Goal: Task Accomplishment & Management: Use online tool/utility

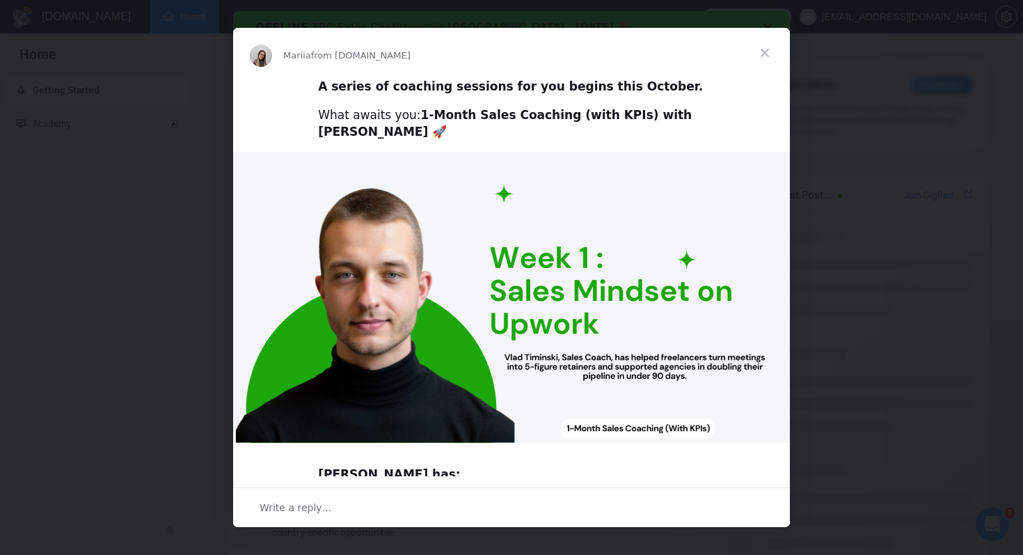
click at [764, 54] on span "Close" at bounding box center [765, 53] width 50 height 50
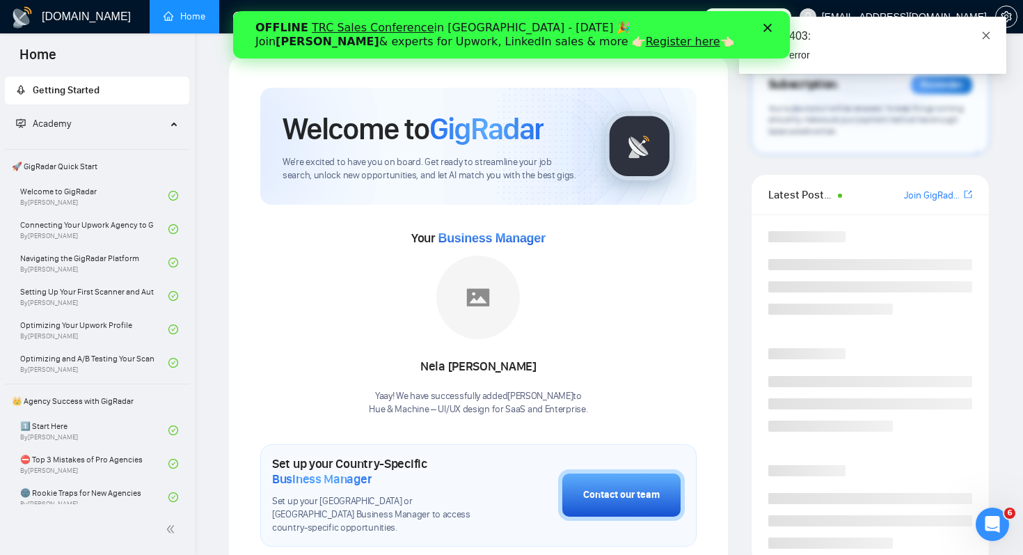
click at [983, 37] on icon "close" at bounding box center [986, 36] width 10 height 10
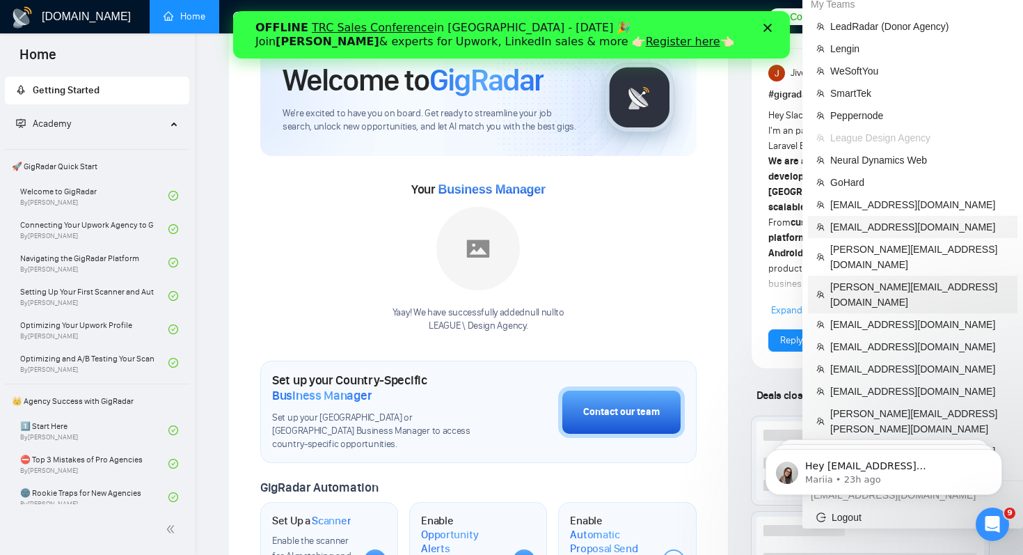
scroll to position [49, 0]
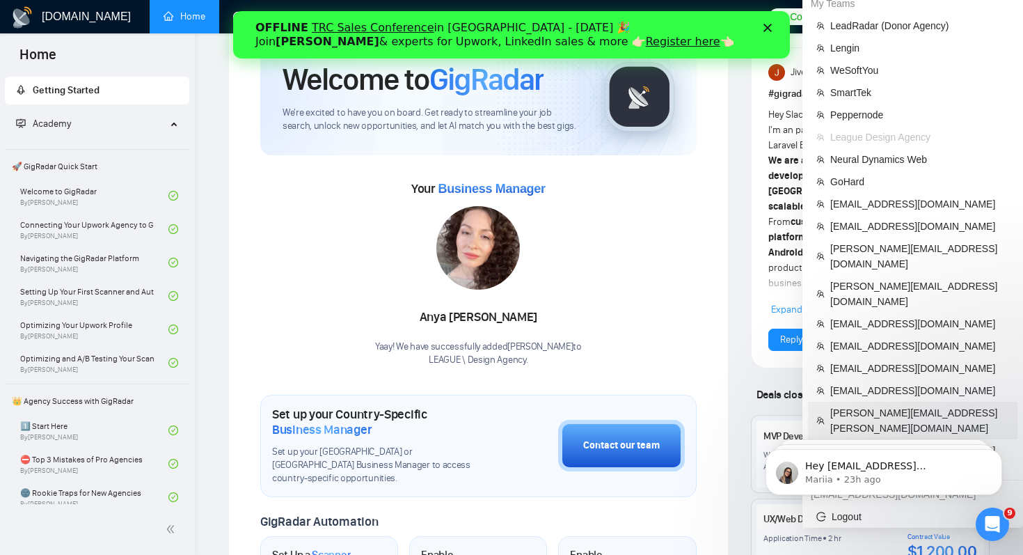
click at [932, 405] on span "[PERSON_NAME][EMAIL_ADDRESS][PERSON_NAME][DOMAIN_NAME]" at bounding box center [919, 420] width 179 height 31
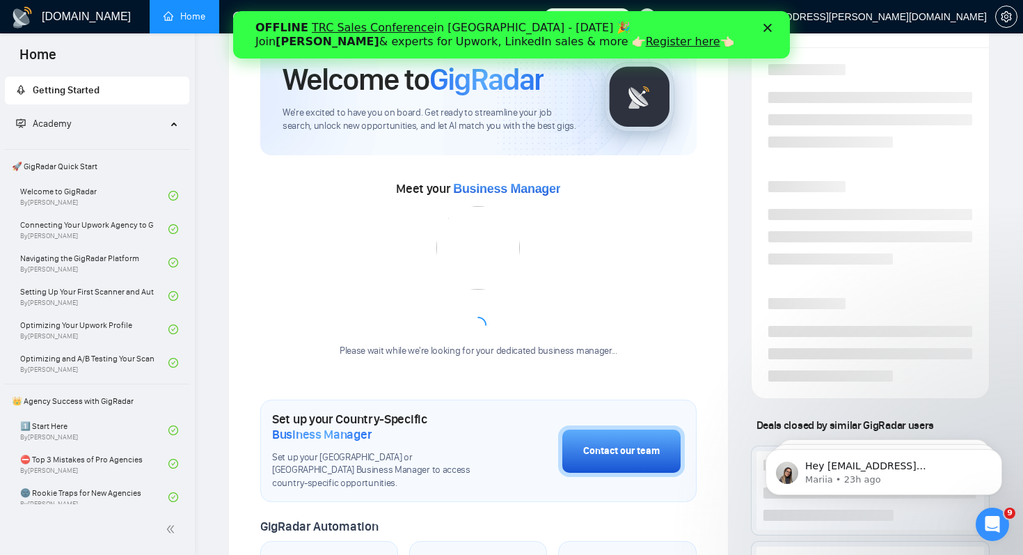
scroll to position [13, 0]
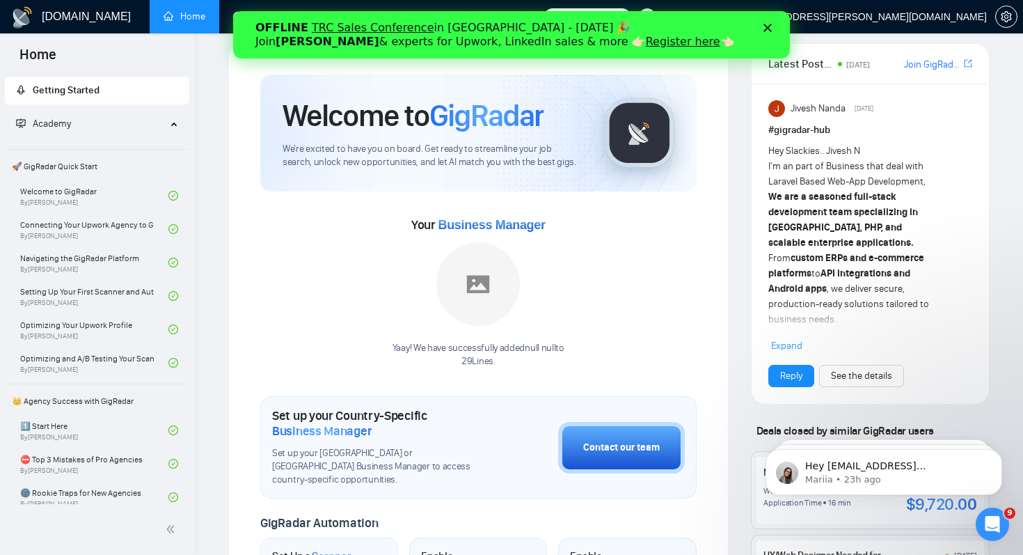
click at [772, 27] on div "Close" at bounding box center [771, 28] width 14 height 8
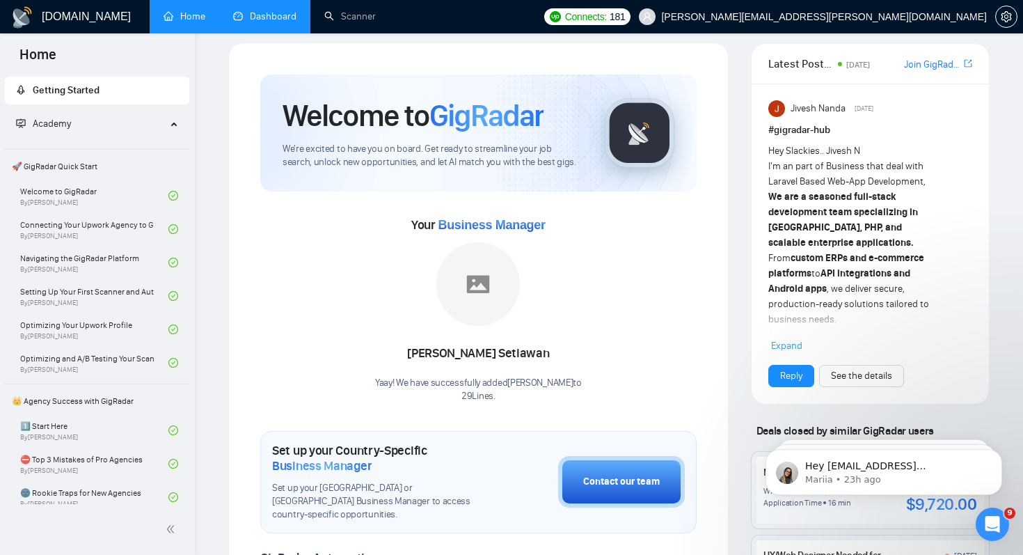
click at [255, 11] on link "Dashboard" at bounding box center [264, 16] width 63 height 12
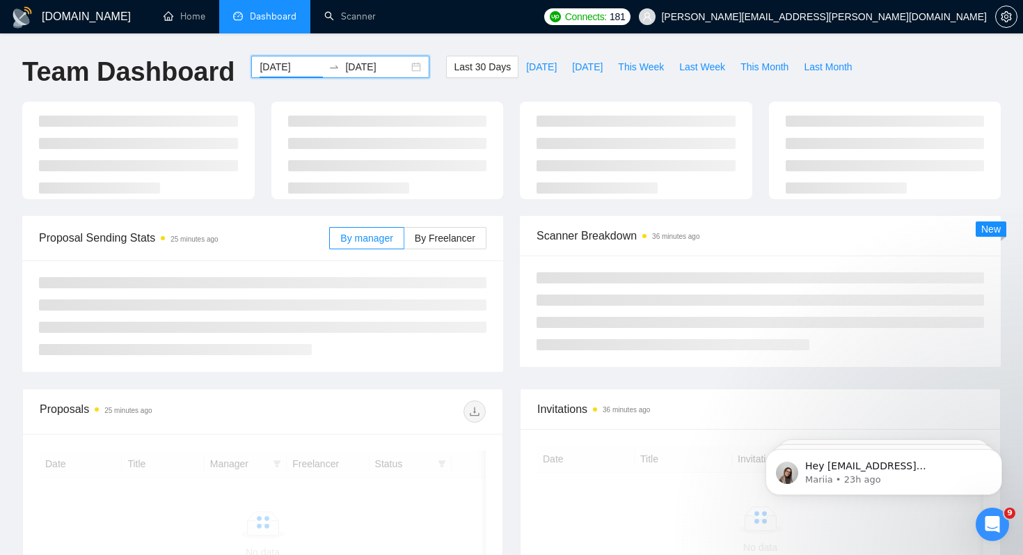
click at [279, 69] on input "[DATE]" at bounding box center [291, 66] width 63 height 15
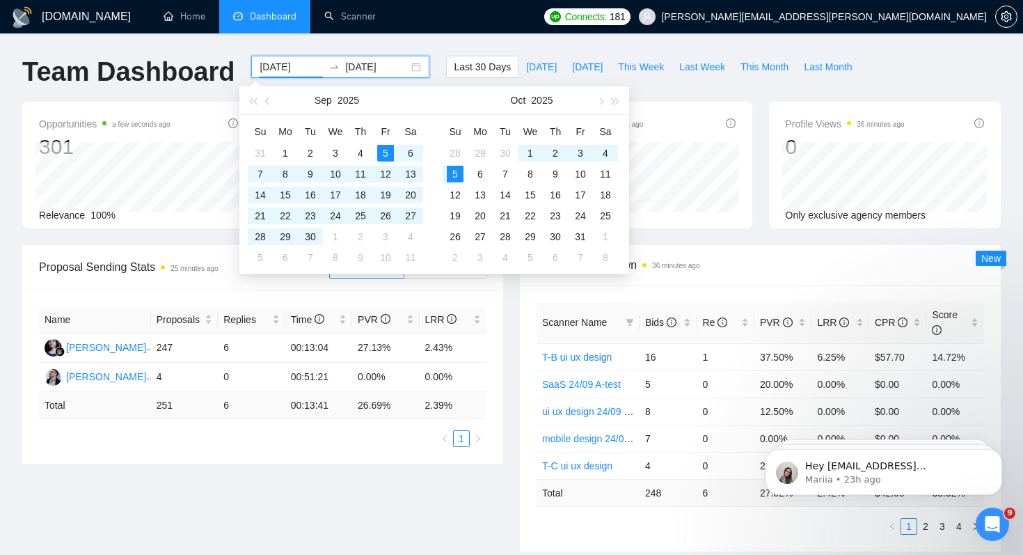
click at [430, 516] on div "Proposal Sending Stats 25 minutes ago By manager By Freelancer Name Proposals R…" at bounding box center [511, 406] width 995 height 323
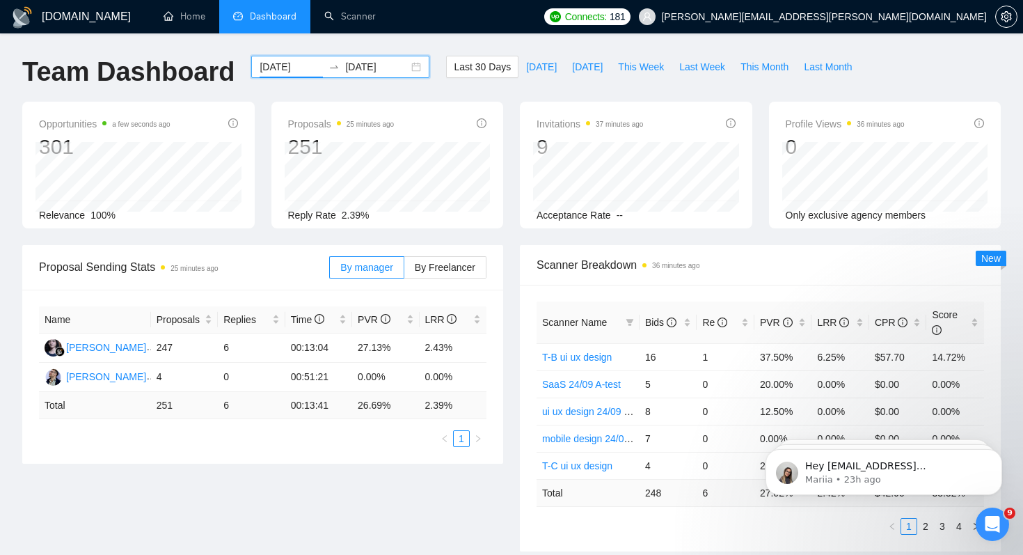
click at [260, 68] on input "[DATE]" at bounding box center [291, 66] width 63 height 15
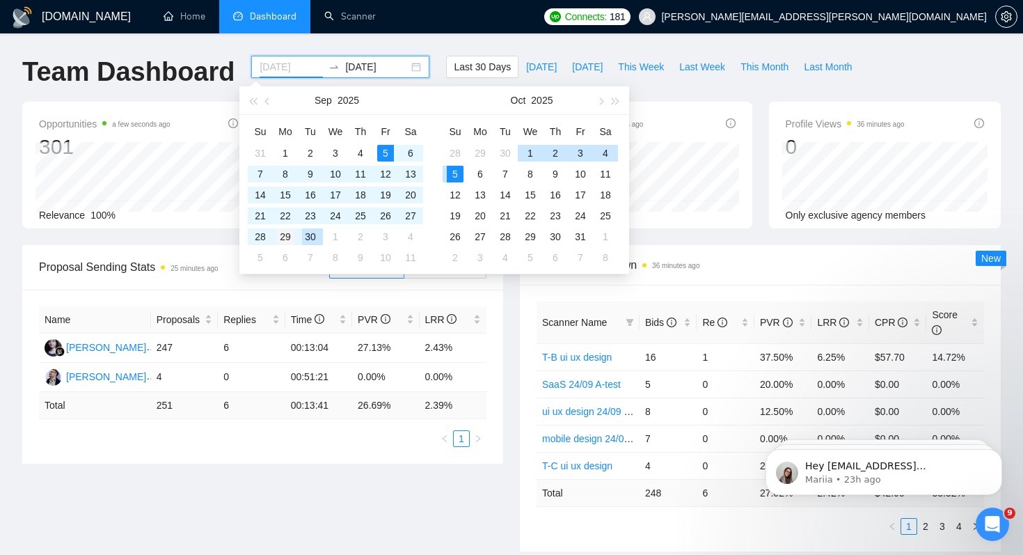
type input "[DATE]"
click at [289, 234] on div "29" at bounding box center [285, 236] width 17 height 17
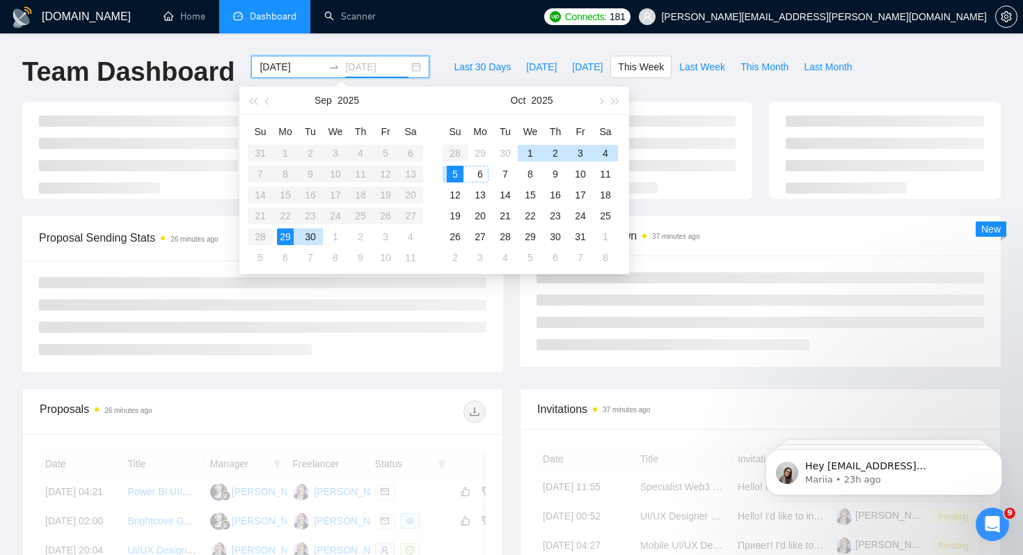
type input "[DATE]"
click at [456, 172] on div "5" at bounding box center [455, 174] width 17 height 17
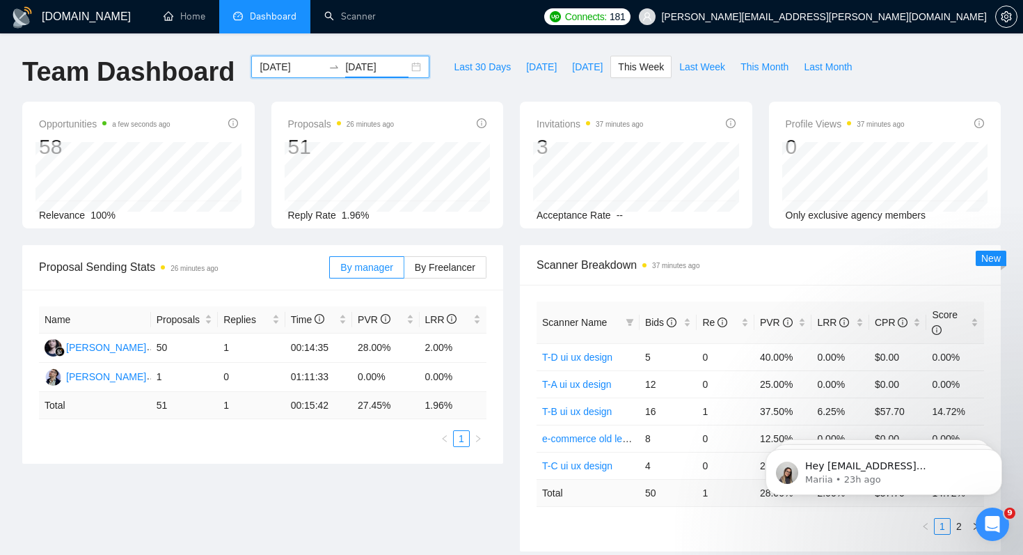
click at [285, 64] on input "[DATE]" at bounding box center [291, 66] width 63 height 15
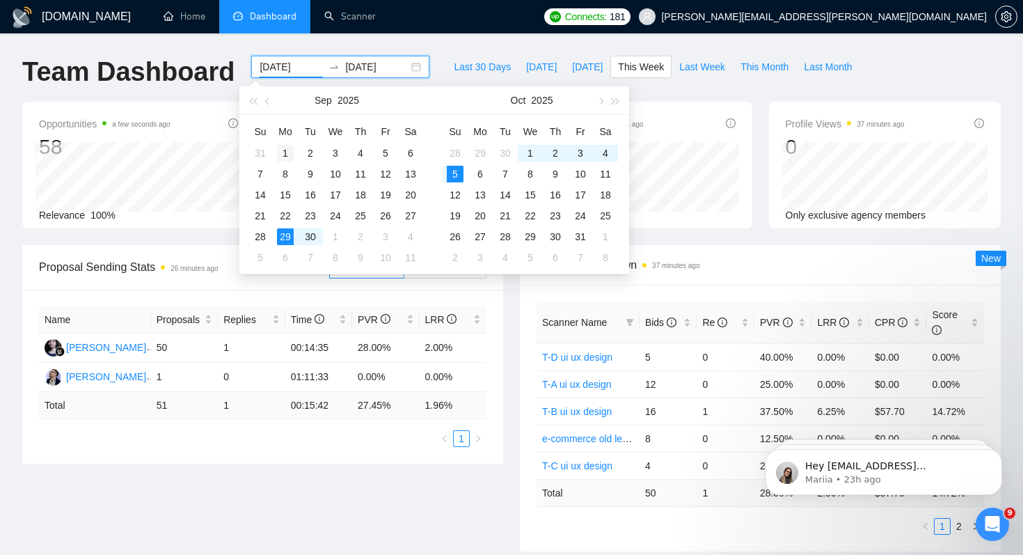
type input "[DATE]"
click at [285, 149] on div "1" at bounding box center [285, 153] width 17 height 17
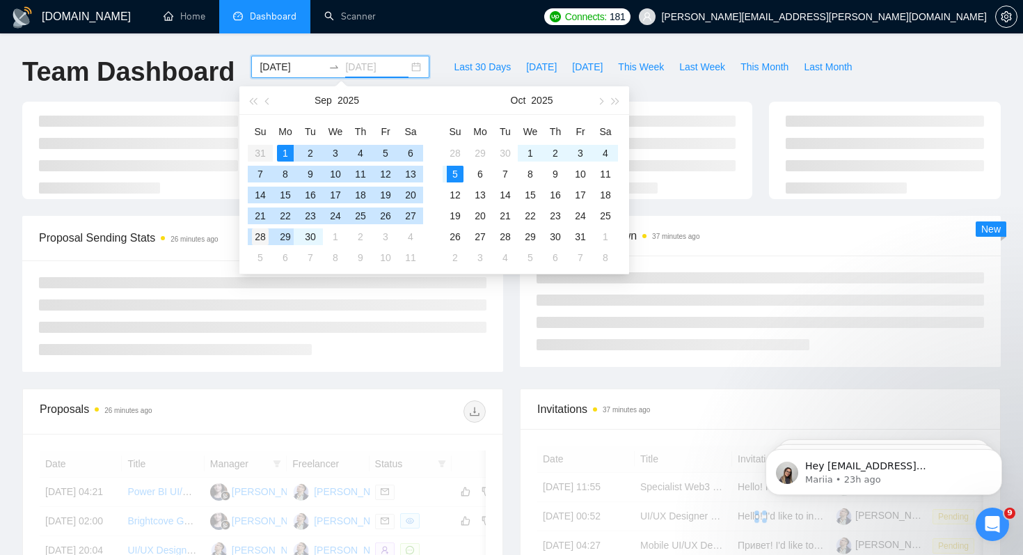
type input "[DATE]"
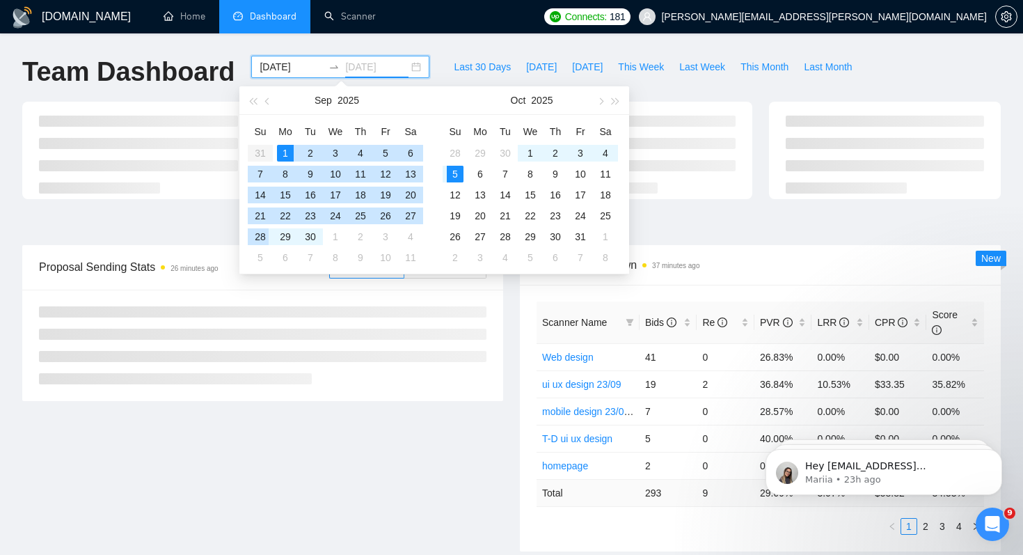
click at [266, 235] on div "28" at bounding box center [260, 236] width 17 height 17
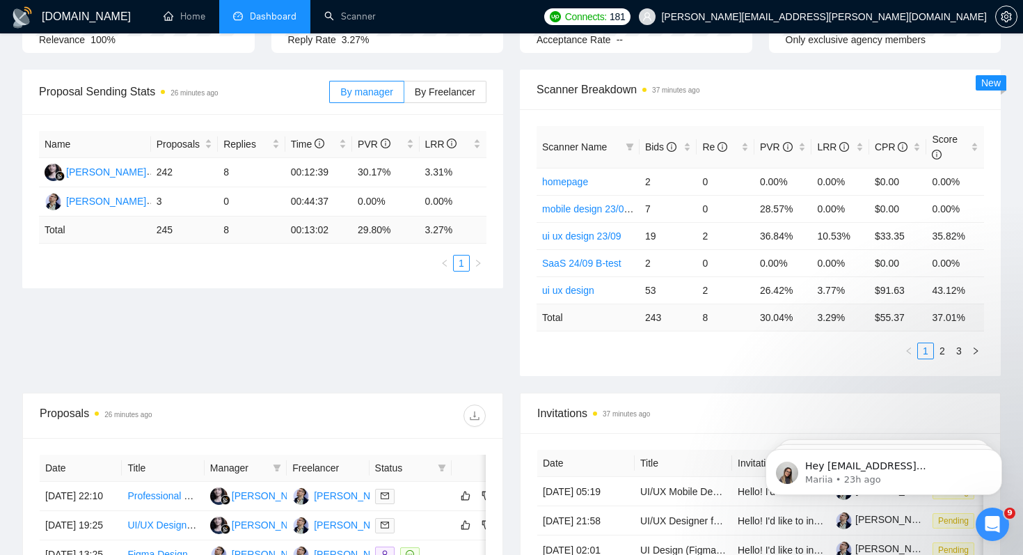
scroll to position [181, 0]
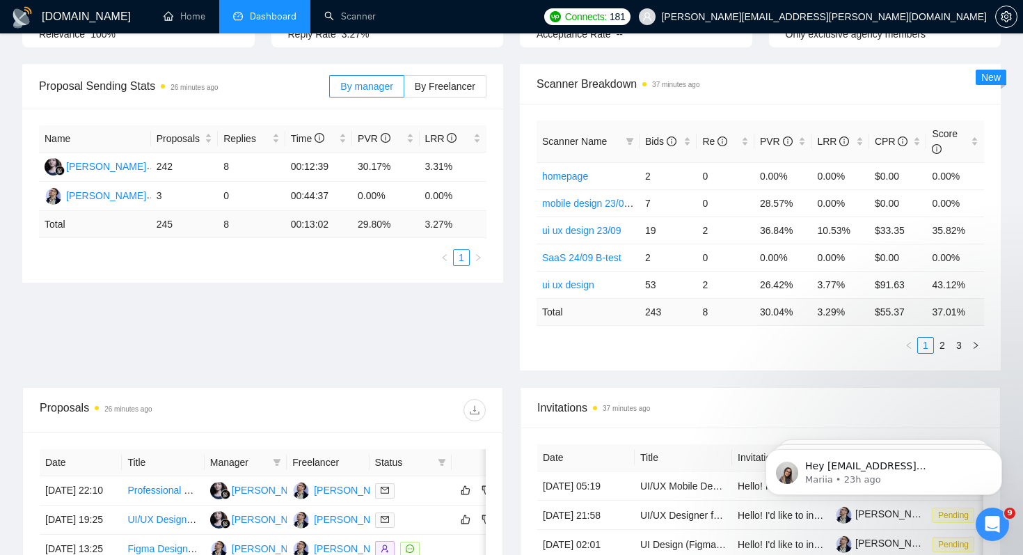
click at [445, 349] on div "Proposal Sending Stats 26 minutes ago By manager By Freelancer Name Proposals R…" at bounding box center [511, 225] width 995 height 323
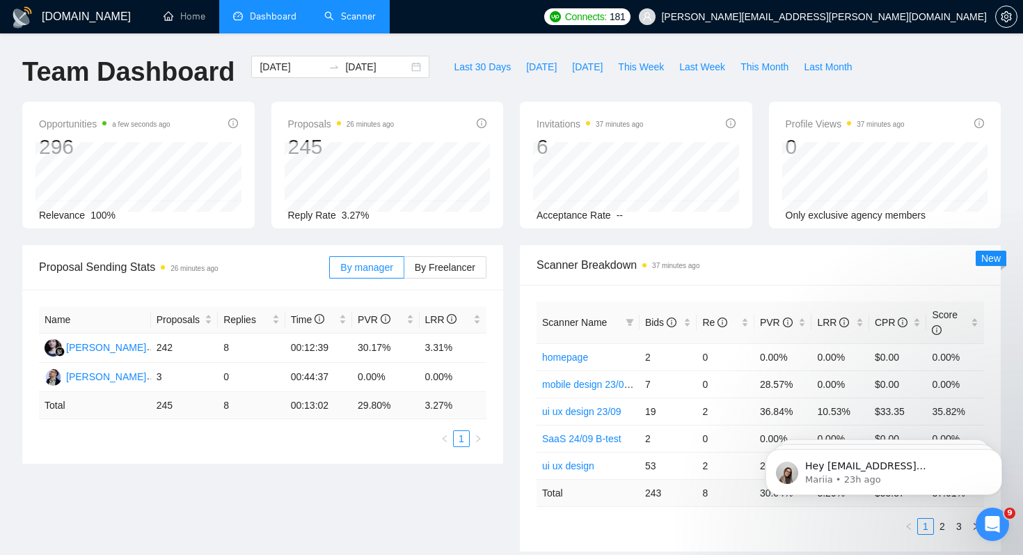
click at [361, 22] on link "Scanner" at bounding box center [350, 16] width 52 height 12
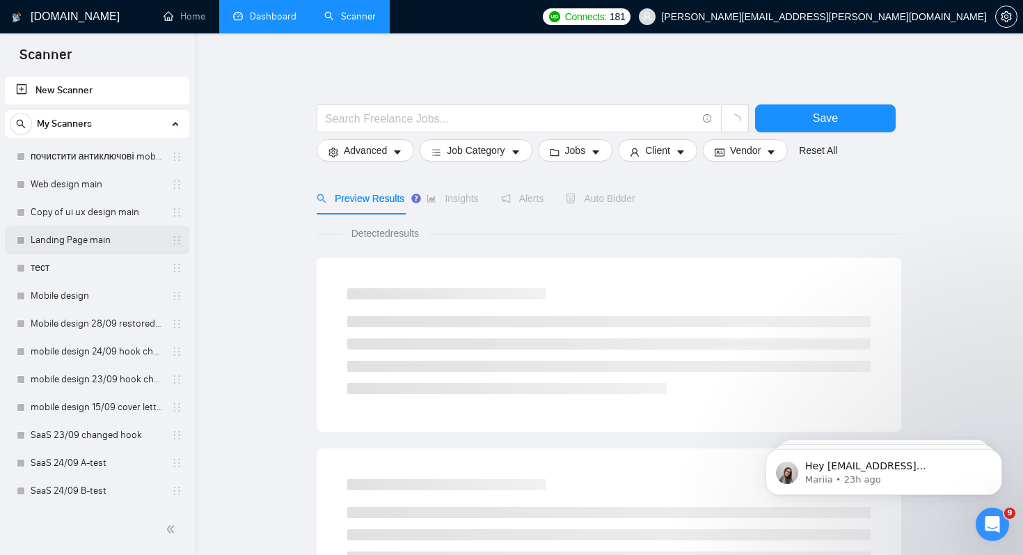
scroll to position [585, 0]
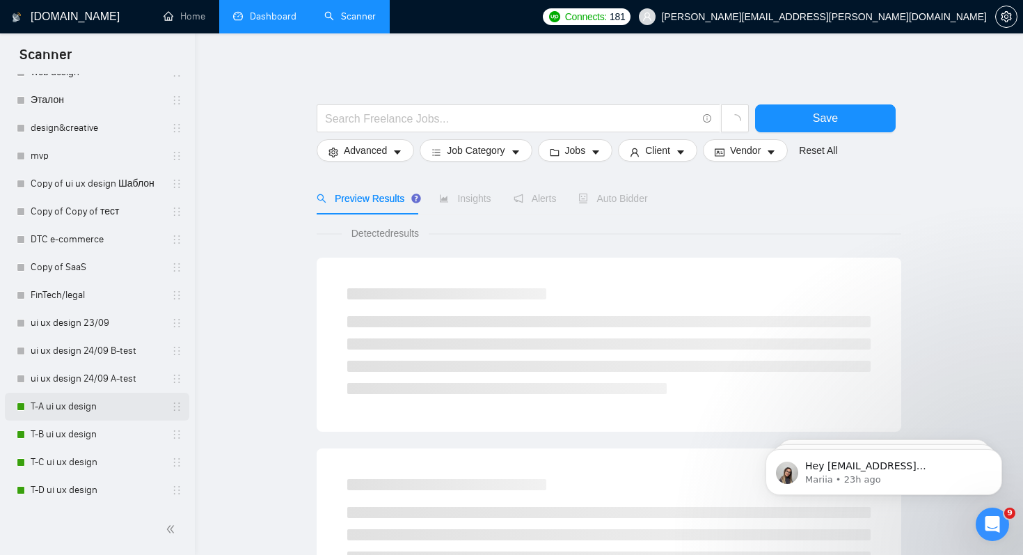
click at [116, 403] on link "T-A ui ux design" at bounding box center [97, 407] width 132 height 28
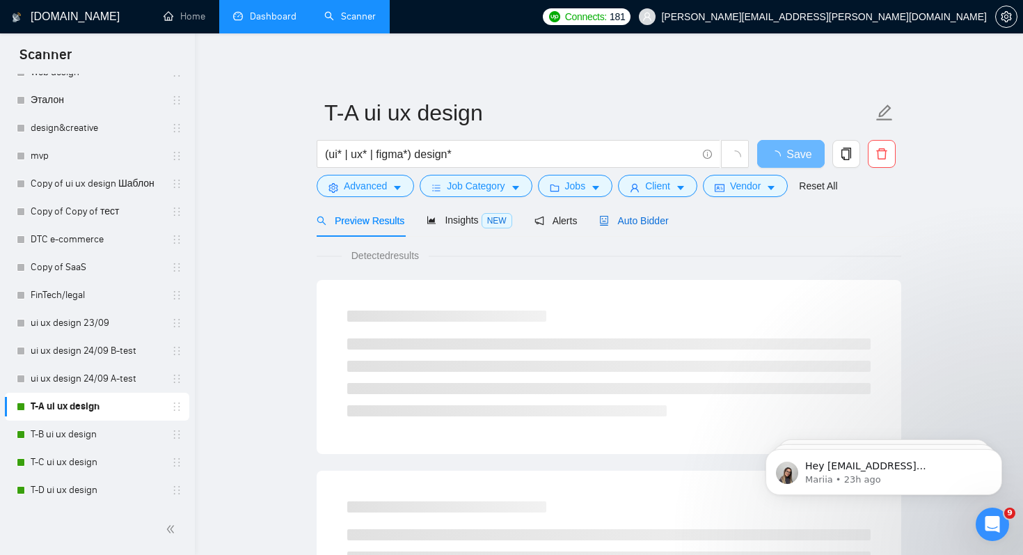
click at [642, 223] on span "Auto Bidder" at bounding box center [633, 220] width 69 height 11
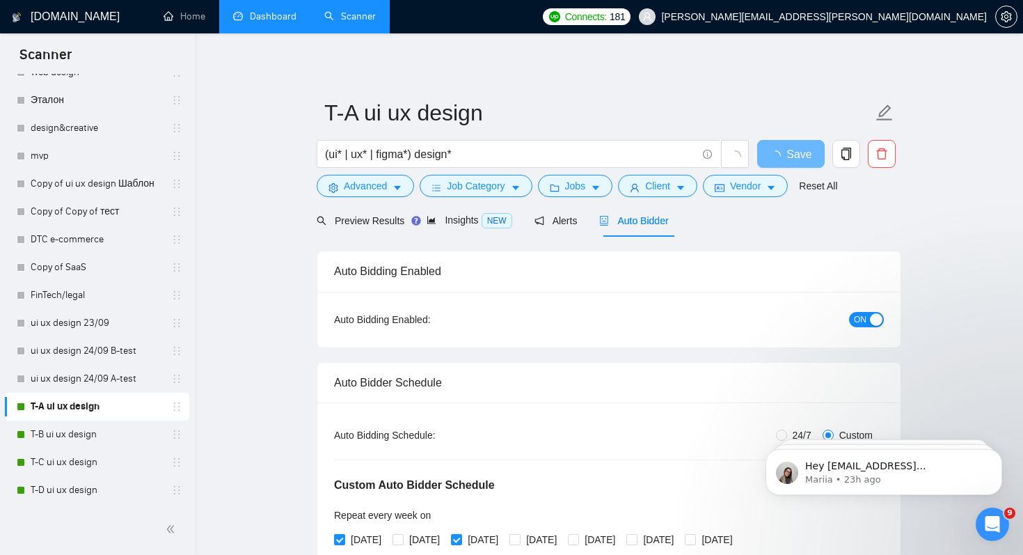
click at [281, 10] on link "Dashboard" at bounding box center [264, 16] width 63 height 12
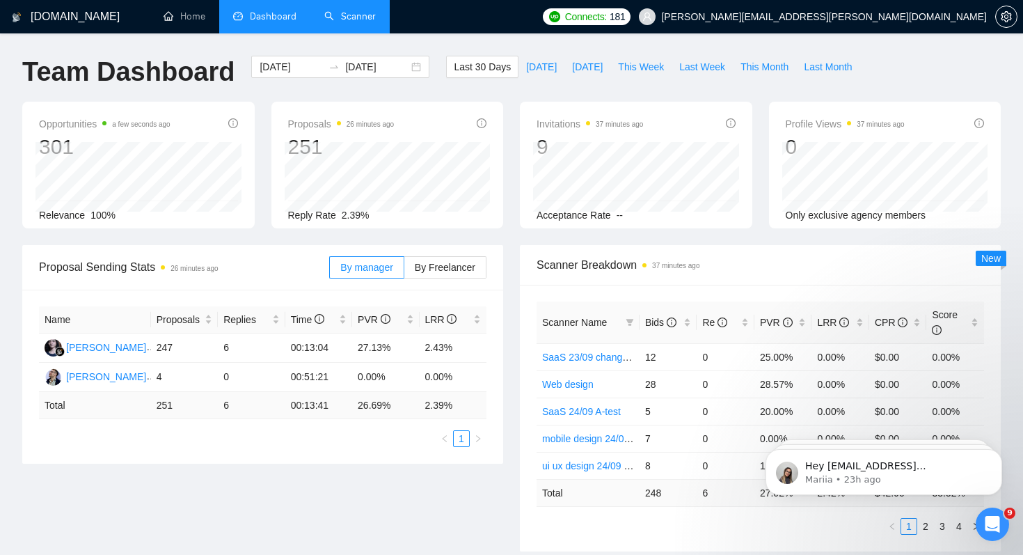
click at [365, 20] on link "Scanner" at bounding box center [350, 16] width 52 height 12
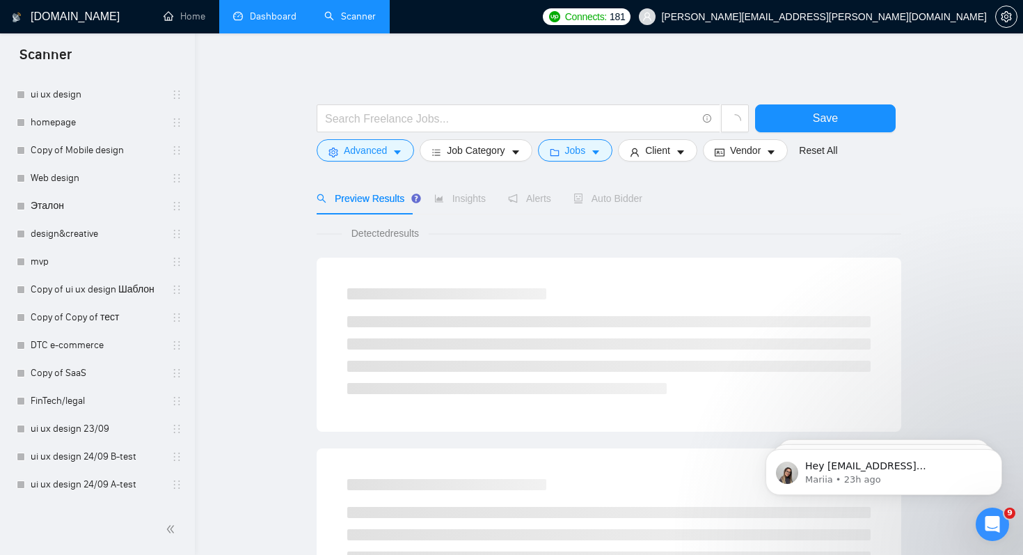
scroll to position [585, 0]
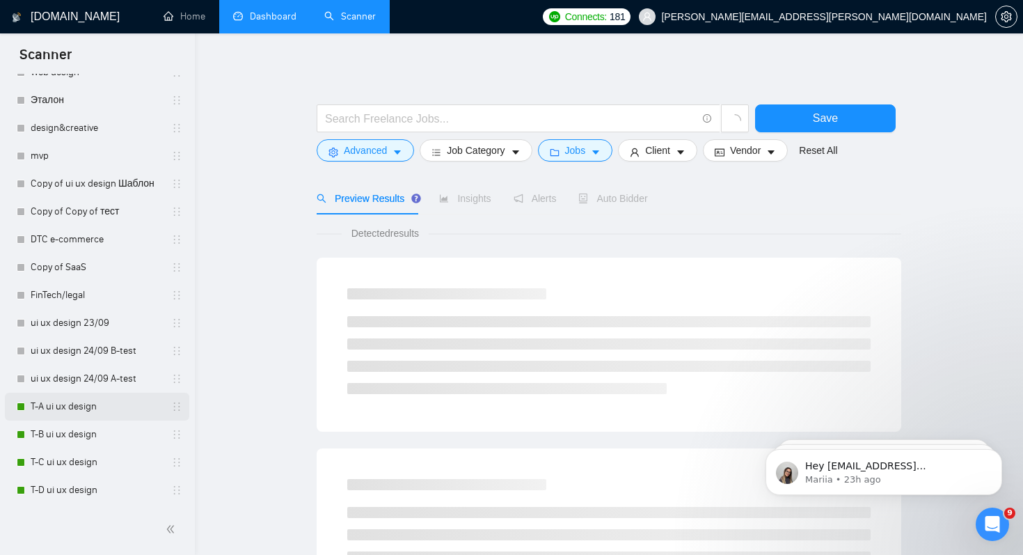
click at [100, 409] on link "T-A ui ux design" at bounding box center [97, 407] width 132 height 28
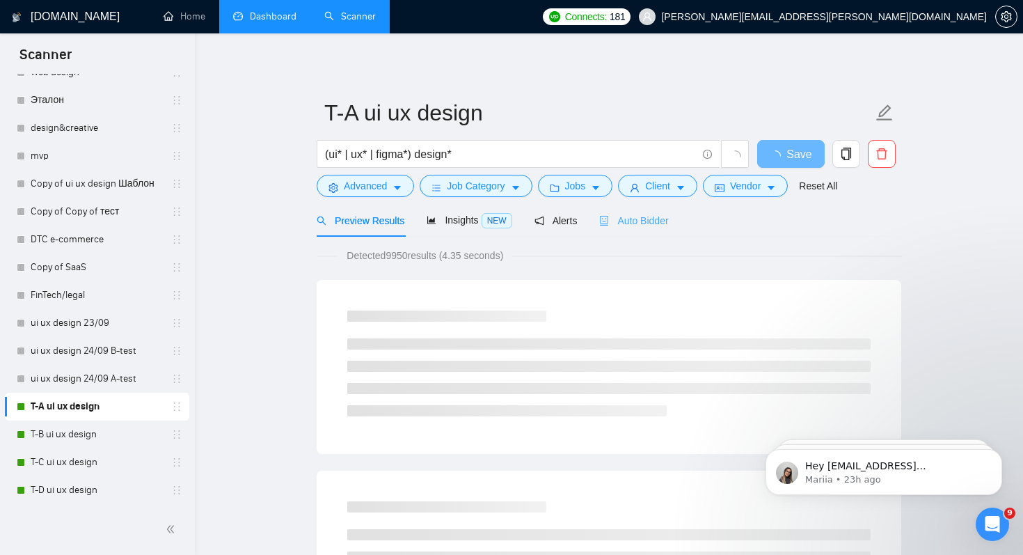
click at [654, 212] on div "Auto Bidder" at bounding box center [633, 220] width 69 height 33
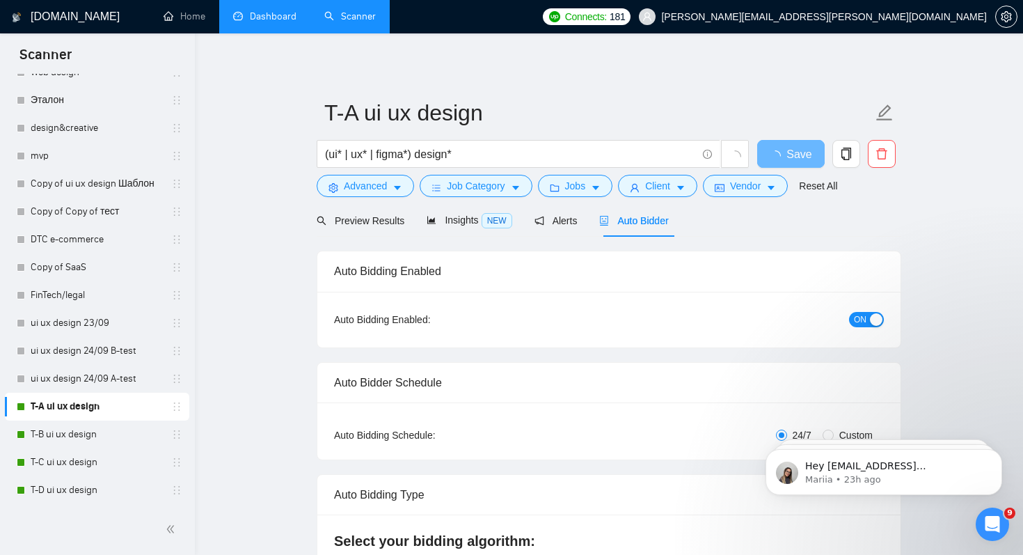
radio input "false"
radio input "true"
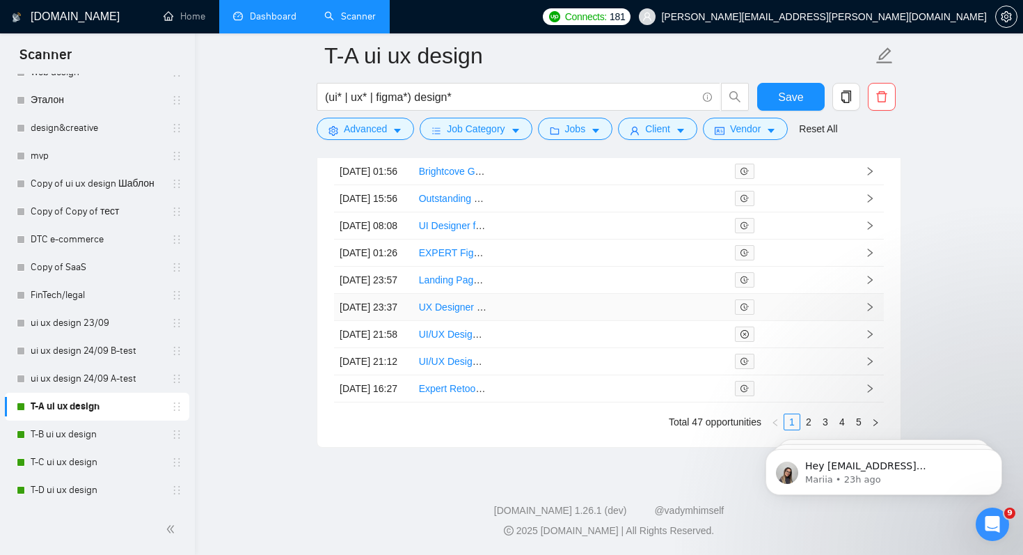
scroll to position [3944, 0]
click at [803, 423] on html "Hey [EMAIL_ADDRESS][DOMAIN_NAME], Looks like your Upwork agency vymir42 ran out…" at bounding box center [884, 468] width 278 height 97
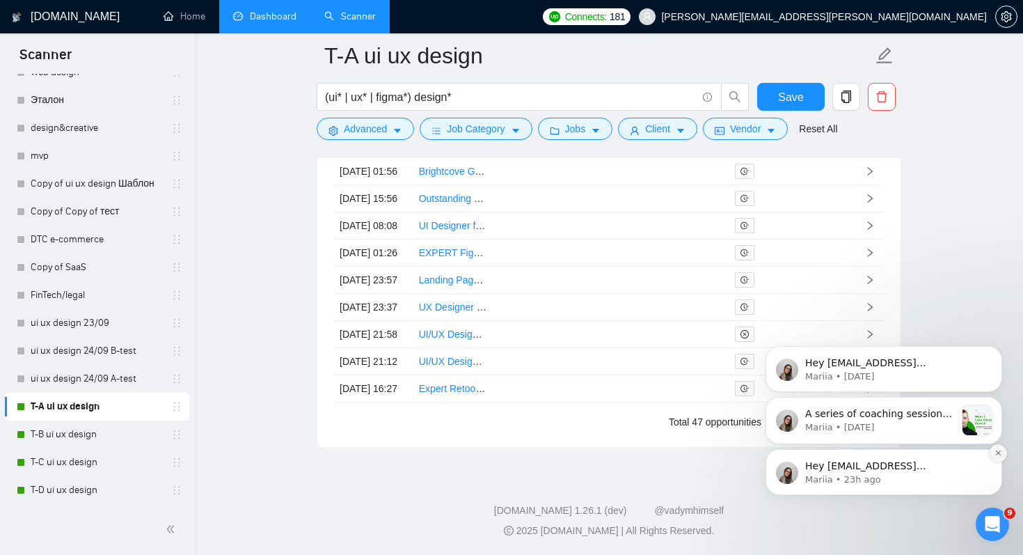
click at [995, 455] on icon "Dismiss notification" at bounding box center [997, 452] width 5 height 5
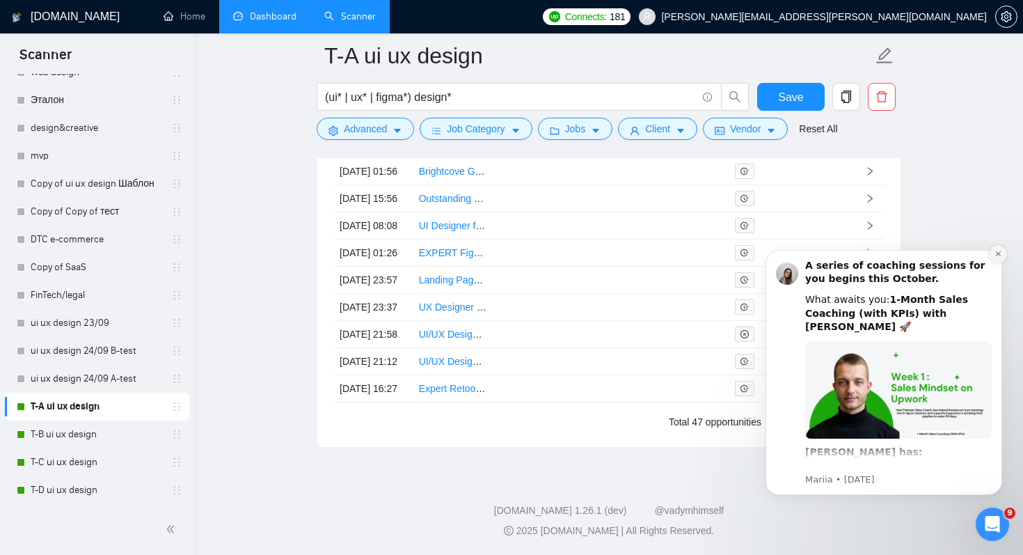
click at [999, 255] on icon "Dismiss notification" at bounding box center [999, 254] width 8 height 8
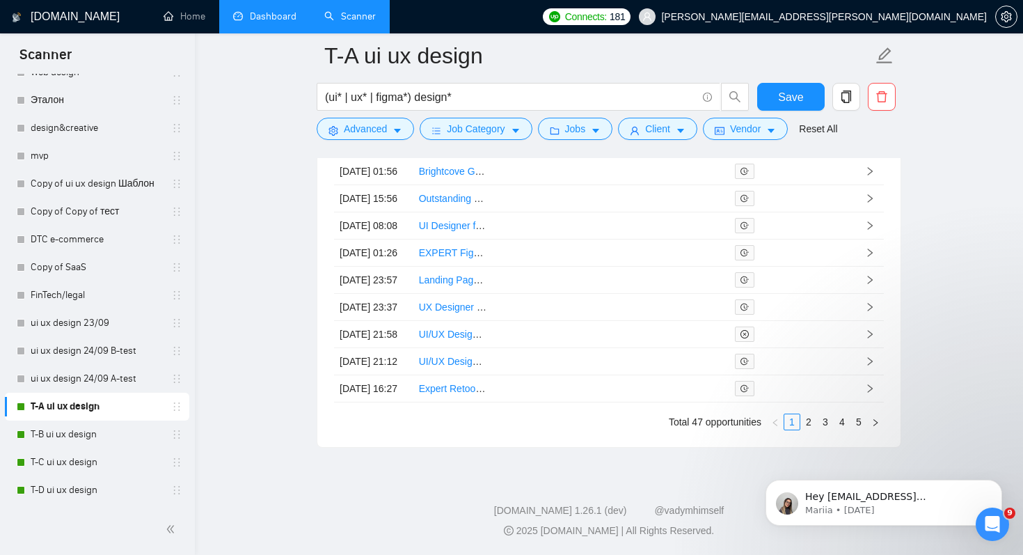
click at [800, 418] on div "Hey [EMAIL_ADDRESS][DOMAIN_NAME], Looks like your Upwork agency AiClouds ran ou…" at bounding box center [884, 439] width 256 height 174
click at [800, 425] on div "Hey [EMAIL_ADDRESS][DOMAIN_NAME], Looks like your Upwork agency AiClouds ran ou…" at bounding box center [884, 439] width 256 height 174
click at [995, 479] on button "Dismiss notification" at bounding box center [998, 484] width 18 height 18
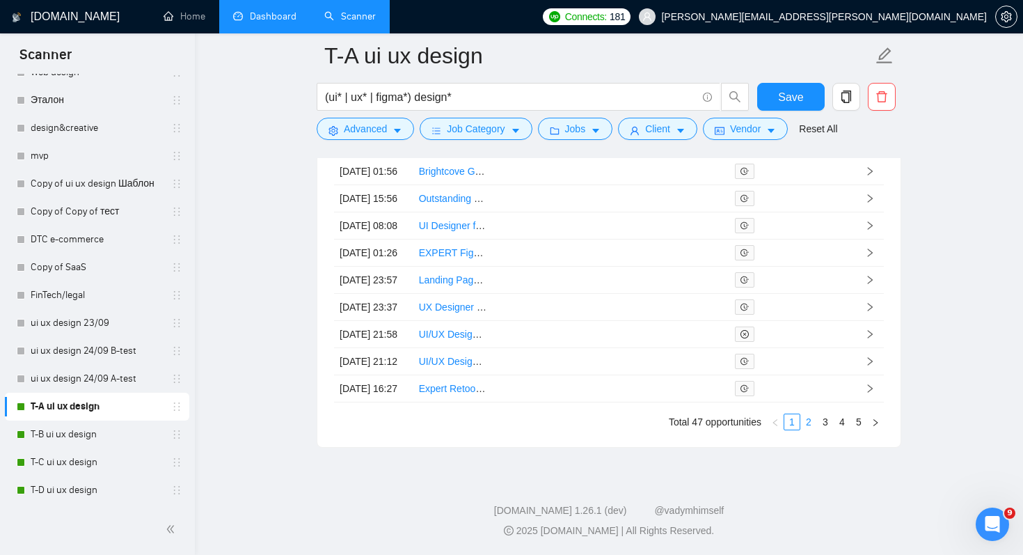
click at [809, 426] on link "2" at bounding box center [808, 421] width 15 height 15
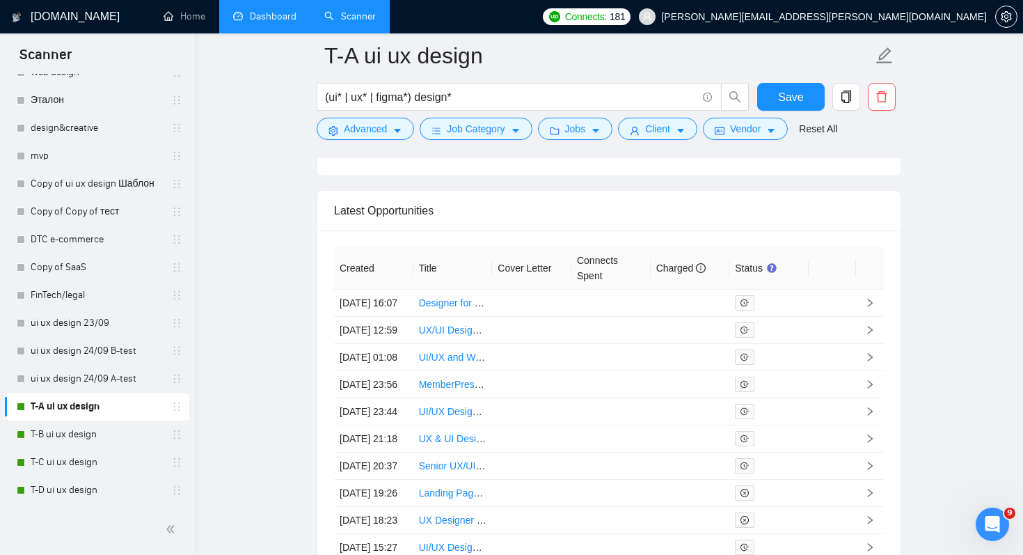
scroll to position [3630, 0]
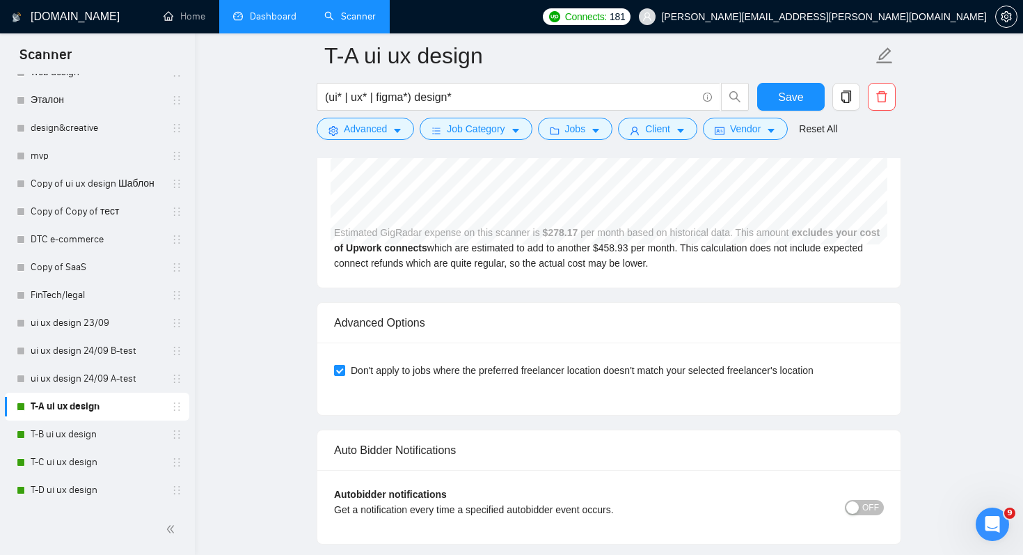
click at [275, 15] on link "Dashboard" at bounding box center [264, 16] width 63 height 12
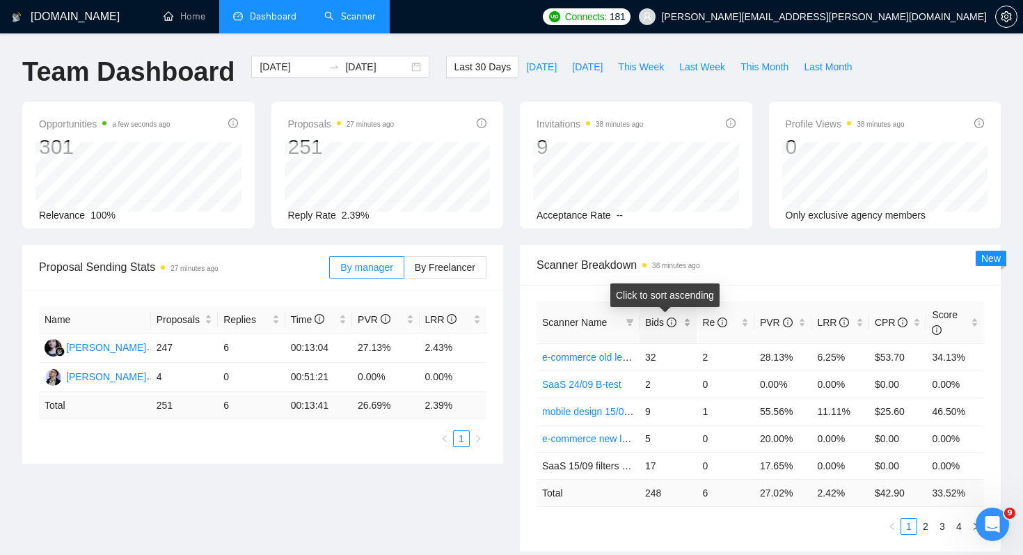
click at [655, 320] on span "Bids" at bounding box center [660, 322] width 31 height 11
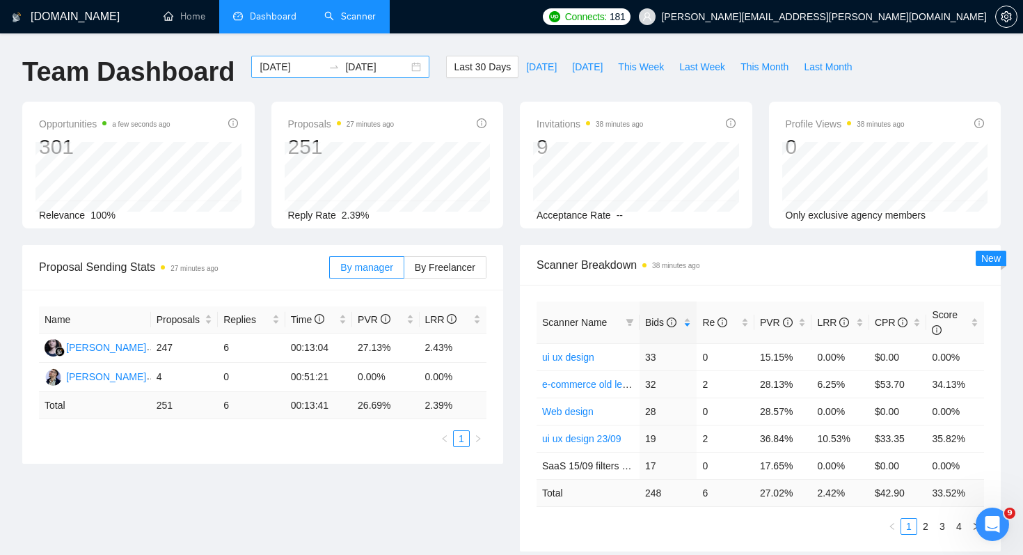
click at [282, 68] on input "[DATE]" at bounding box center [291, 66] width 63 height 15
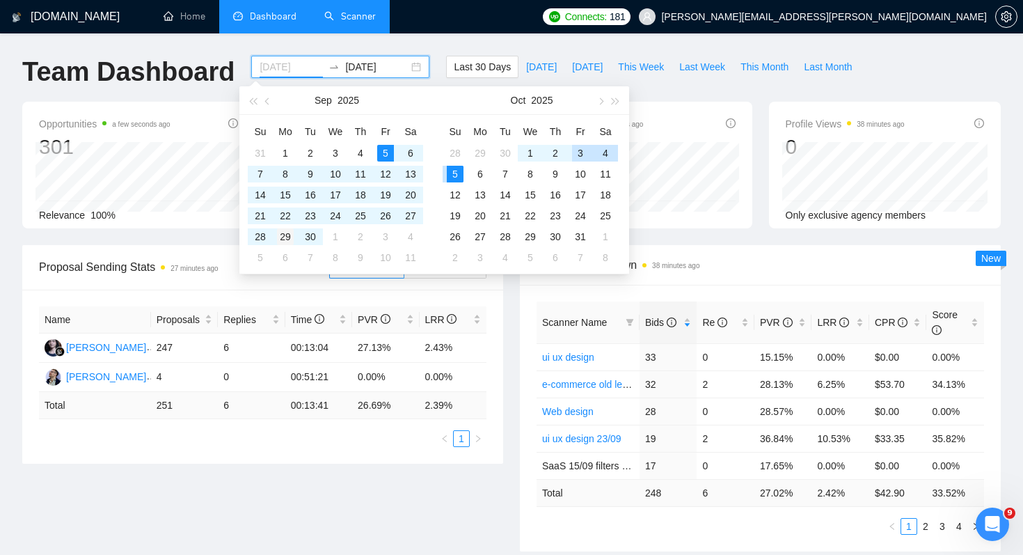
type input "[DATE]"
click at [285, 235] on div "29" at bounding box center [285, 236] width 17 height 17
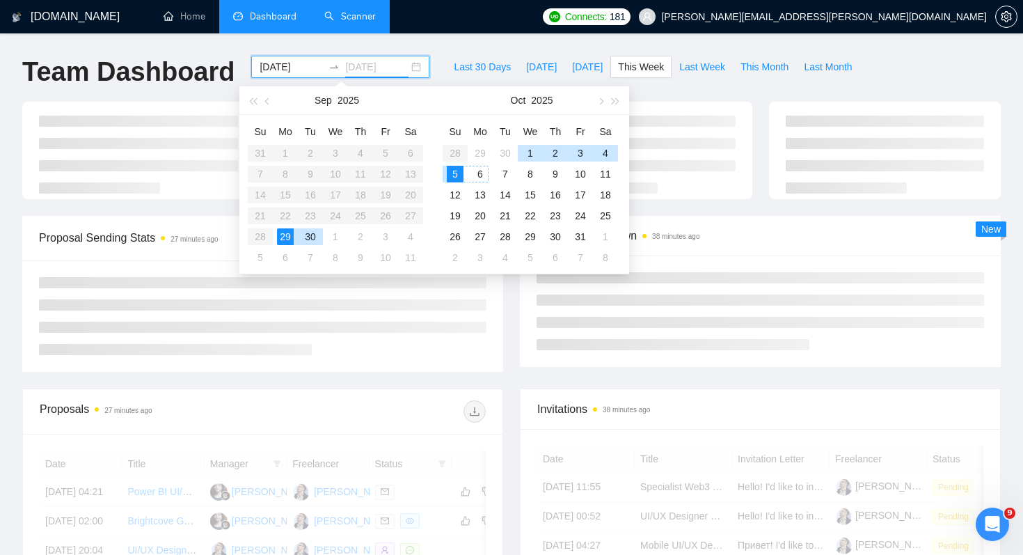
type input "[DATE]"
click at [454, 173] on div "5" at bounding box center [455, 174] width 17 height 17
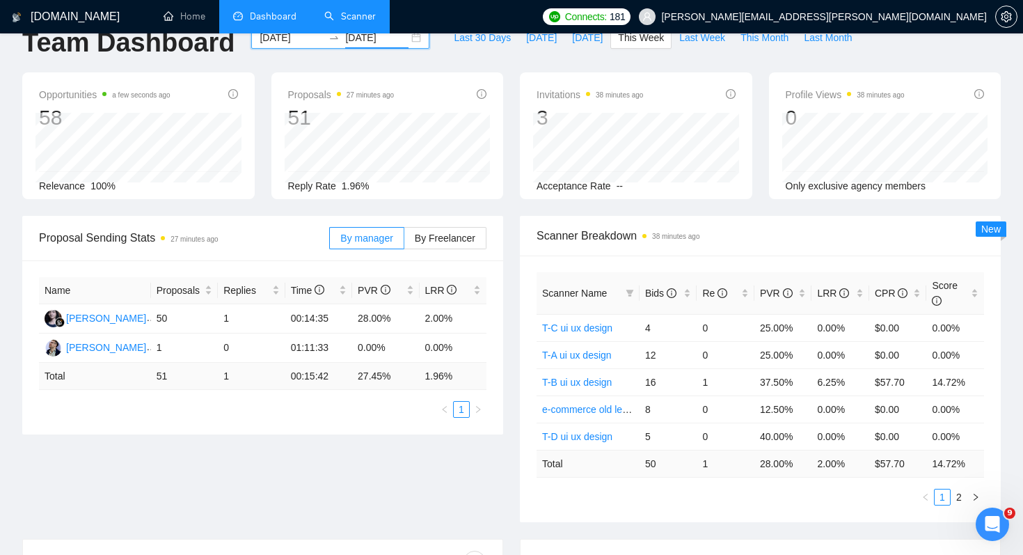
scroll to position [44, 0]
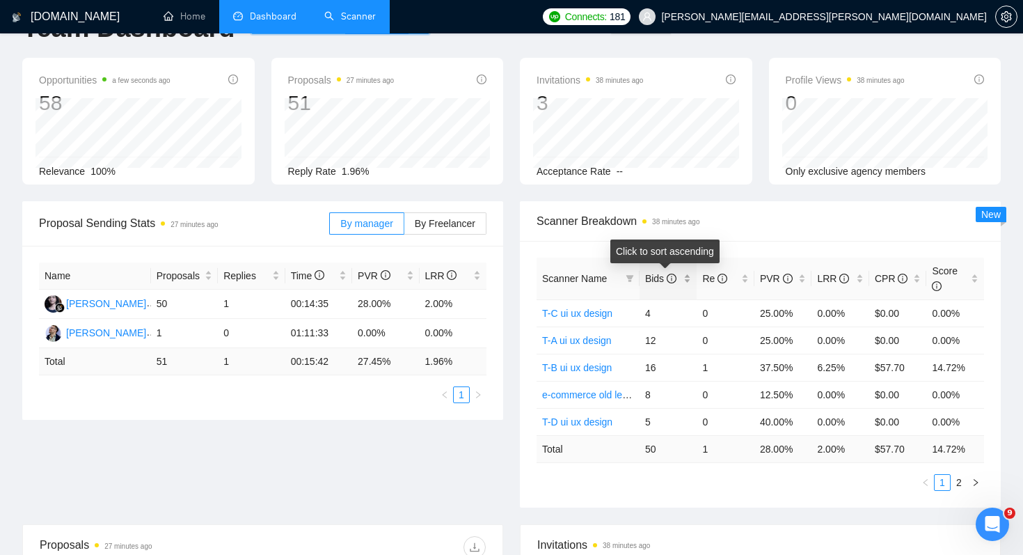
click at [649, 273] on span "Bids" at bounding box center [660, 278] width 31 height 11
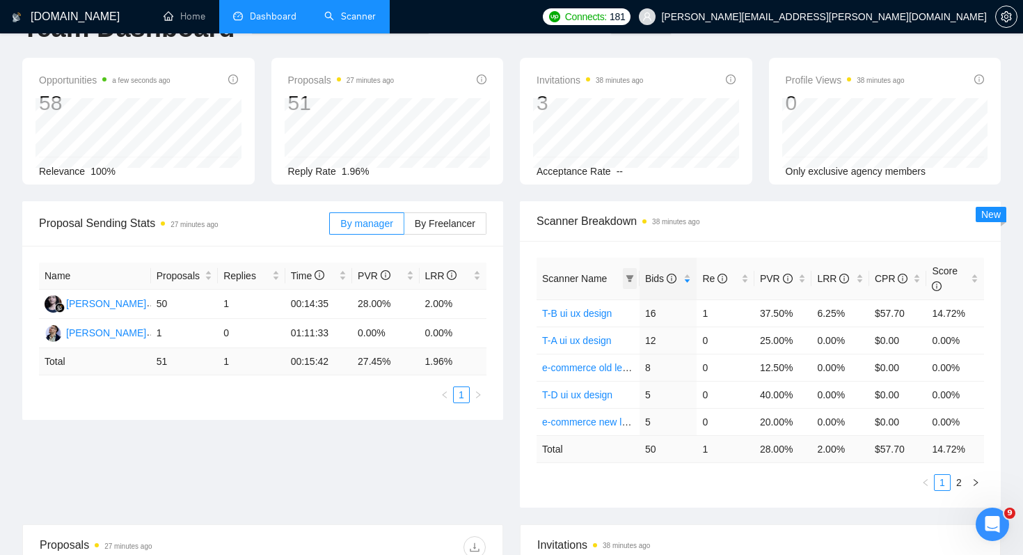
click at [626, 280] on icon "filter" at bounding box center [630, 278] width 8 height 8
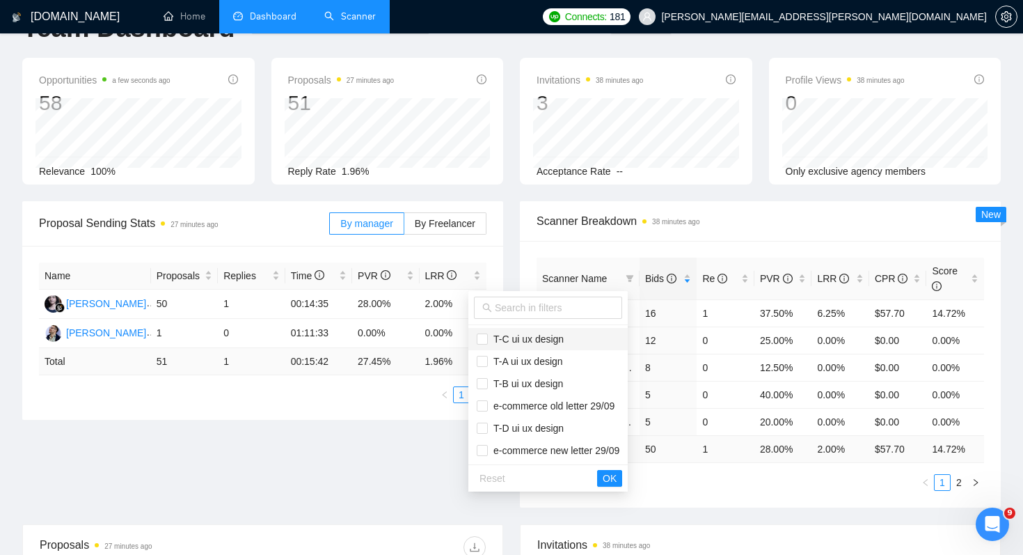
click at [585, 336] on span "T-C ui ux design" at bounding box center [548, 338] width 143 height 15
checkbox input "true"
click at [585, 355] on span "T-A ui ux design" at bounding box center [548, 361] width 143 height 15
checkbox input "true"
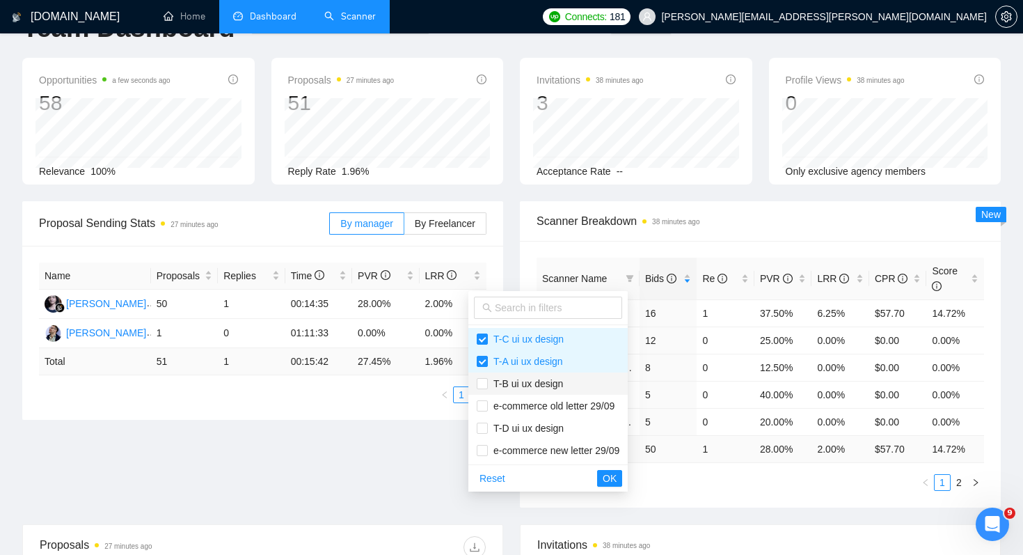
click at [589, 381] on span "T-B ui ux design" at bounding box center [548, 383] width 143 height 15
checkbox input "true"
click at [584, 433] on span "T-D ui ux design" at bounding box center [548, 427] width 143 height 15
checkbox input "true"
click at [617, 478] on span "OK" at bounding box center [610, 478] width 14 height 15
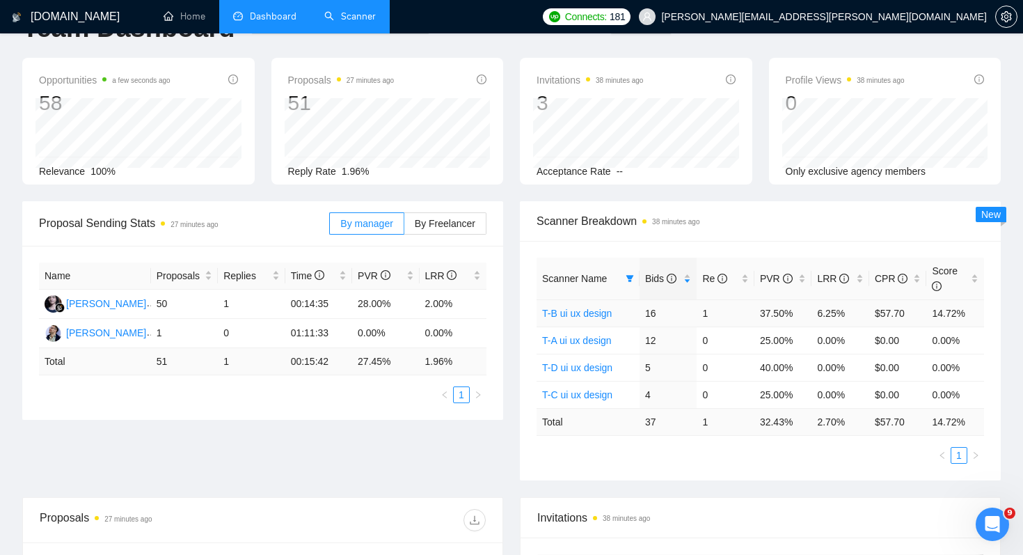
click at [585, 313] on link "T-B ui ux design" at bounding box center [577, 313] width 70 height 11
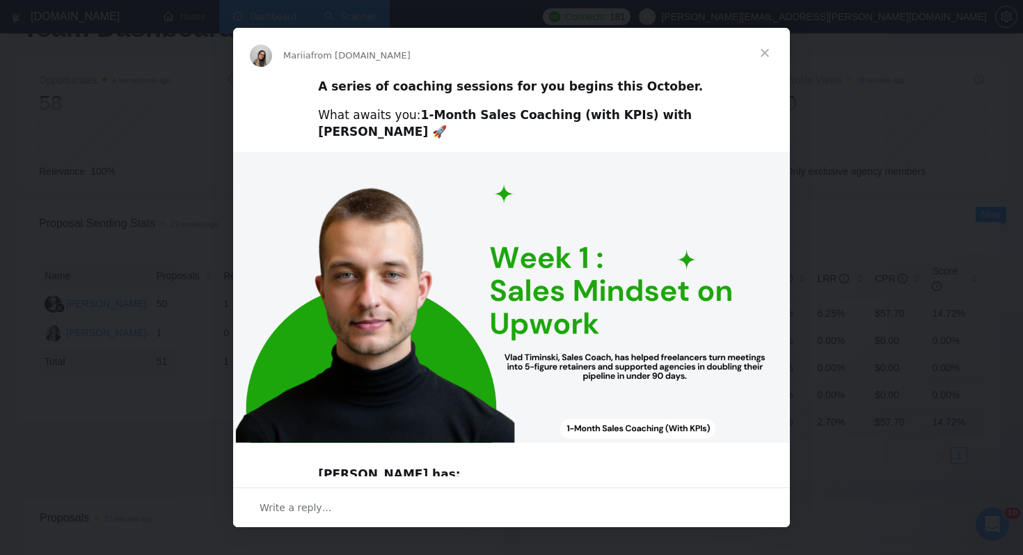
scroll to position [0, 0]
click at [766, 56] on span "Close" at bounding box center [765, 53] width 50 height 50
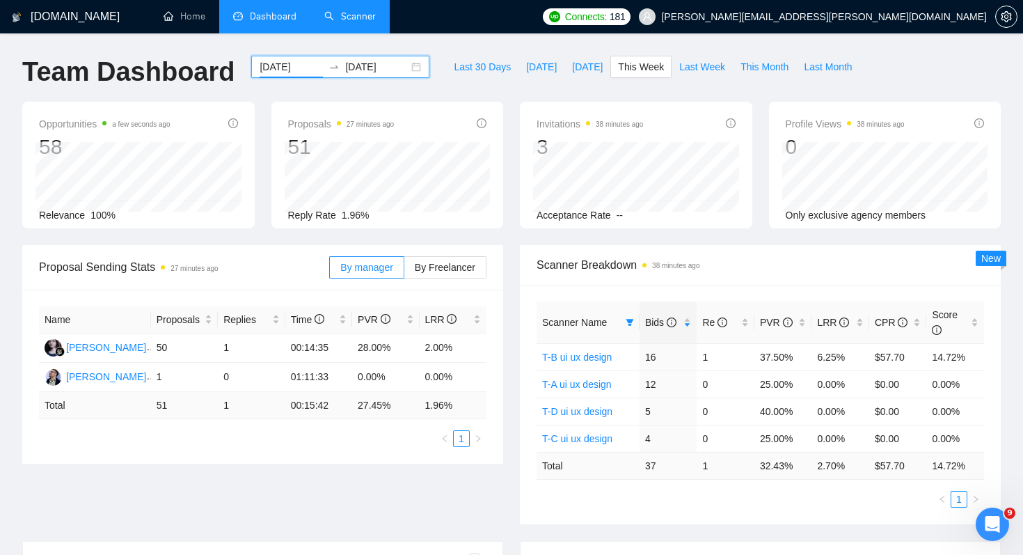
click at [303, 63] on input "[DATE]" at bounding box center [291, 66] width 63 height 15
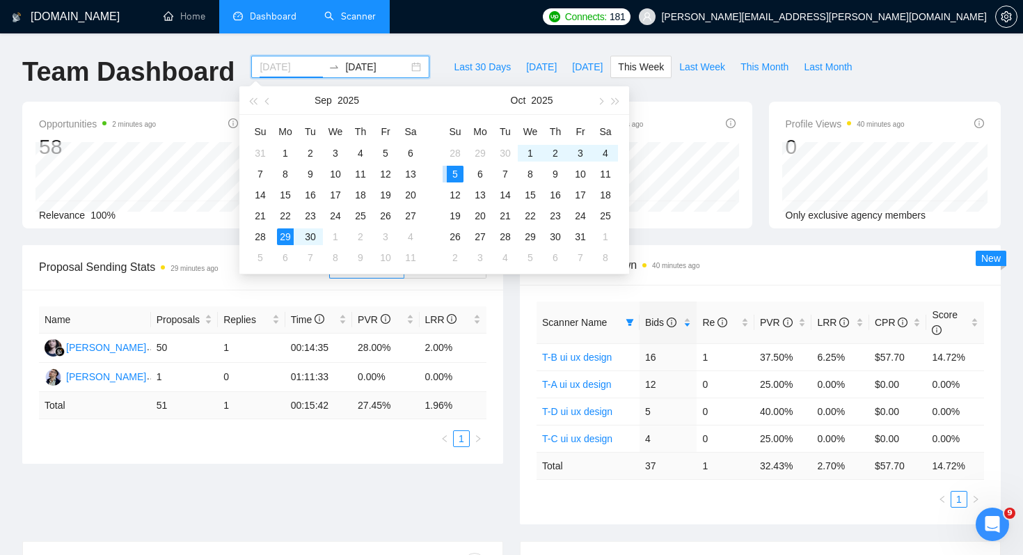
type input "[DATE]"
click at [494, 489] on div "Proposal Sending Stats 29 minutes ago By manager By Freelancer Name Proposals R…" at bounding box center [511, 393] width 995 height 296
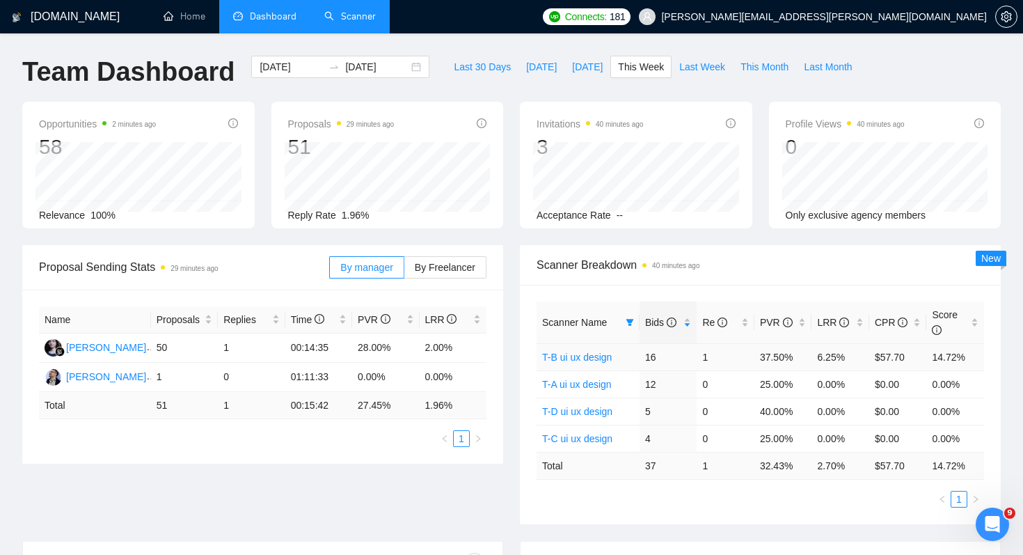
click at [574, 357] on link "T-B ui ux design" at bounding box center [577, 357] width 70 height 11
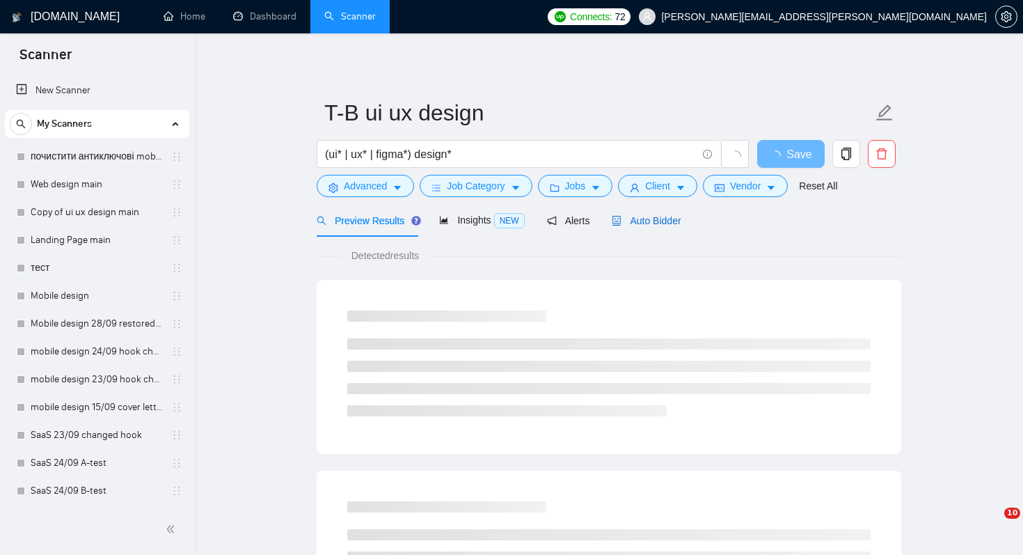
click at [658, 226] on div "Auto Bidder" at bounding box center [646, 220] width 69 height 15
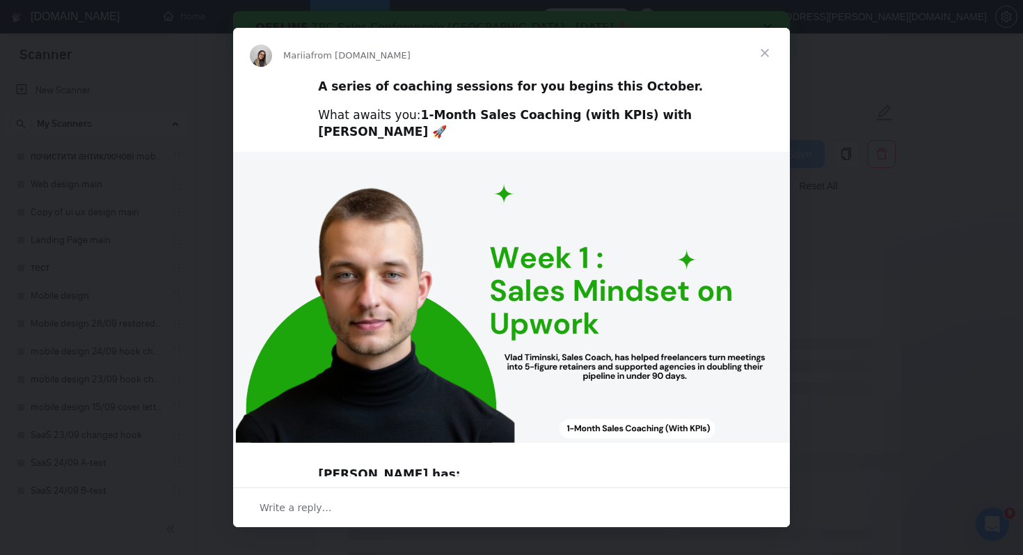
click at [766, 50] on span "Close" at bounding box center [765, 53] width 50 height 50
click at [765, 61] on span "Close" at bounding box center [765, 53] width 50 height 50
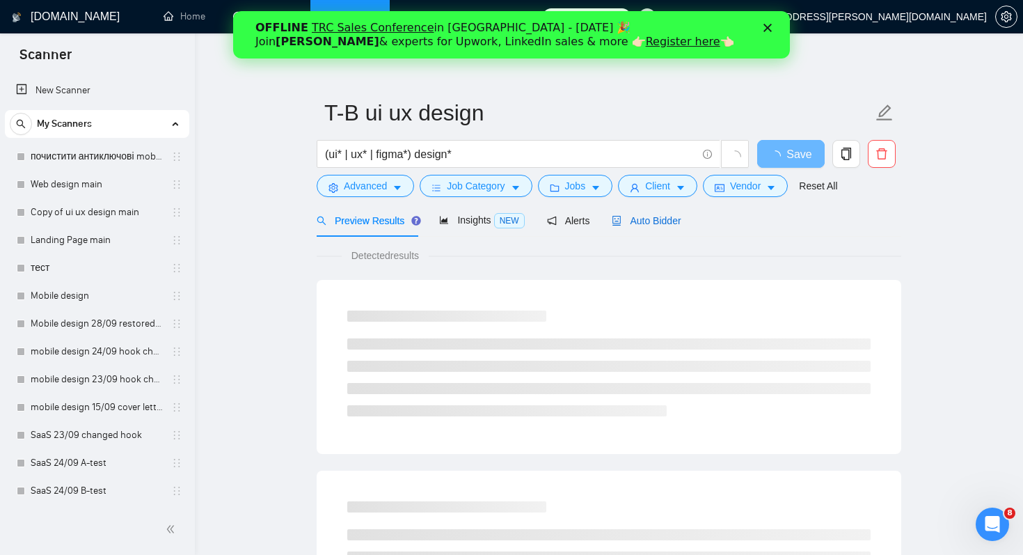
click at [675, 227] on div "Auto Bidder" at bounding box center [646, 220] width 69 height 15
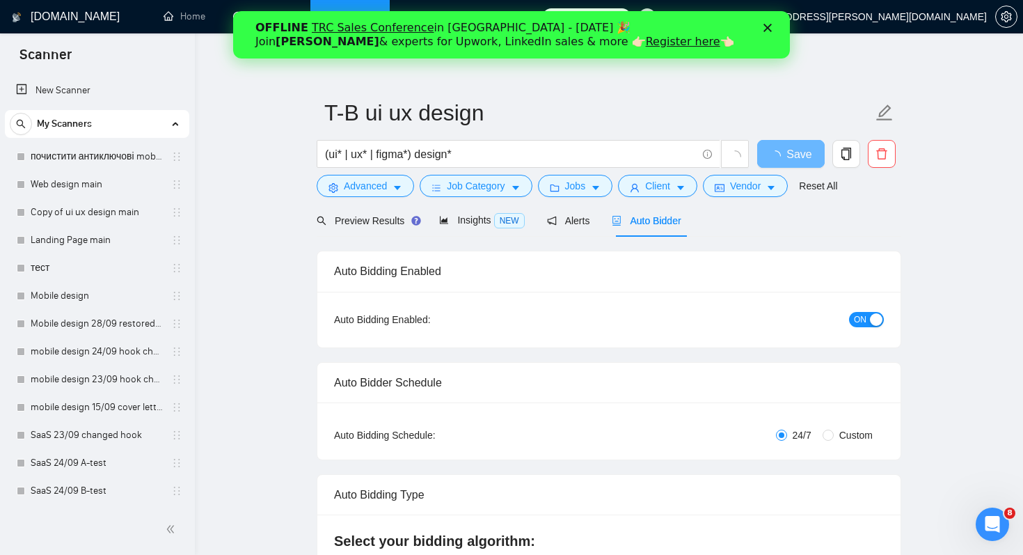
radio input "false"
radio input "true"
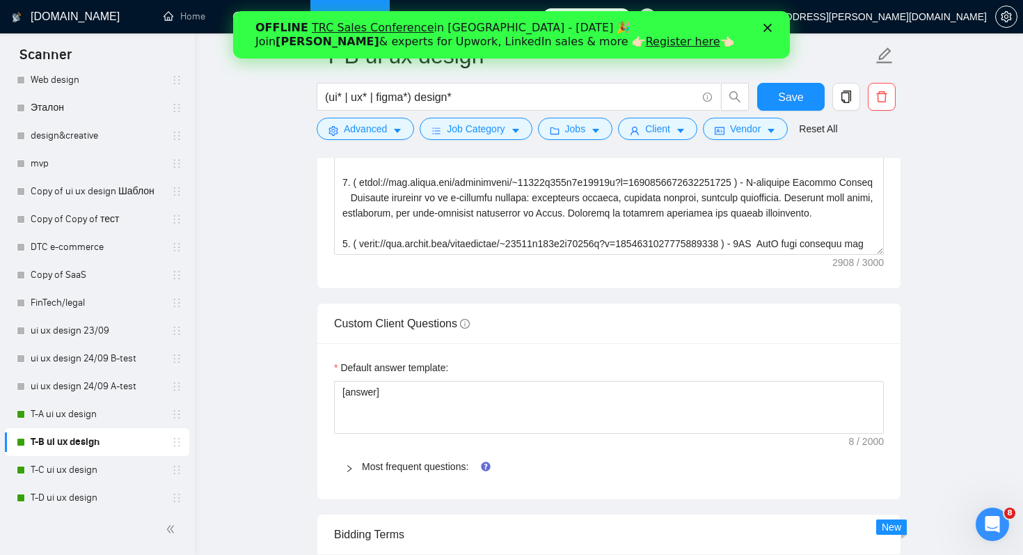
scroll to position [585, 0]
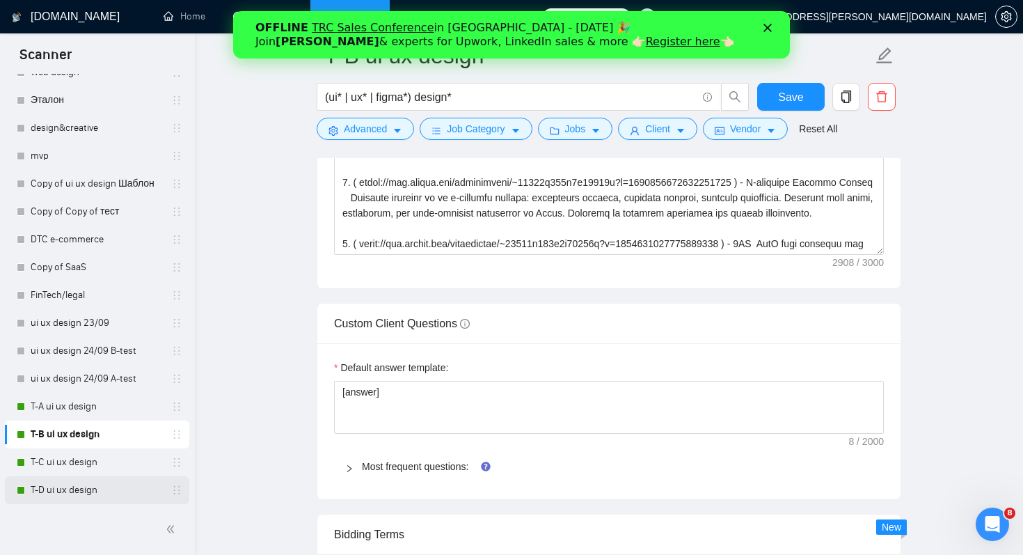
click at [81, 496] on link "T-D ui ux design" at bounding box center [97, 490] width 132 height 28
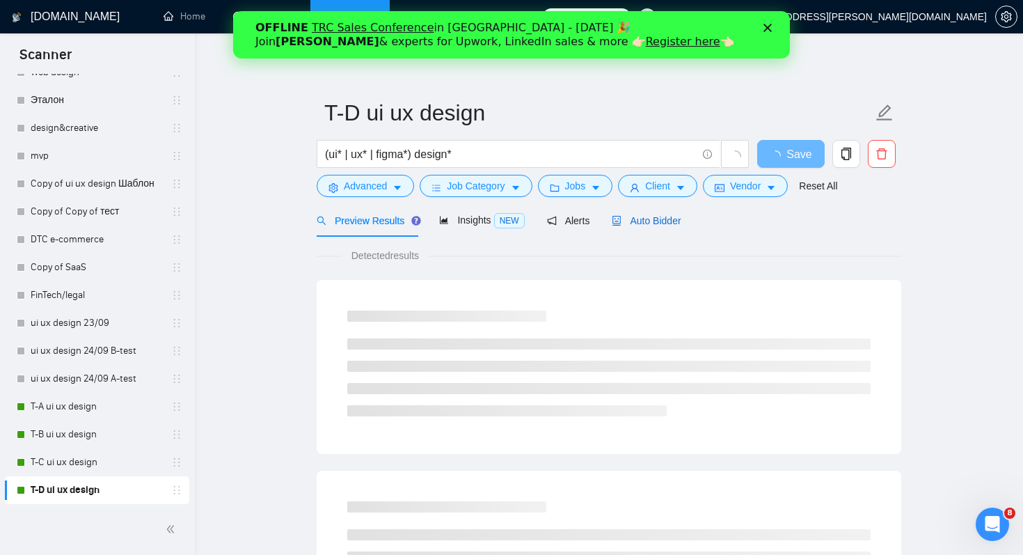
click at [644, 222] on span "Auto Bidder" at bounding box center [646, 220] width 69 height 11
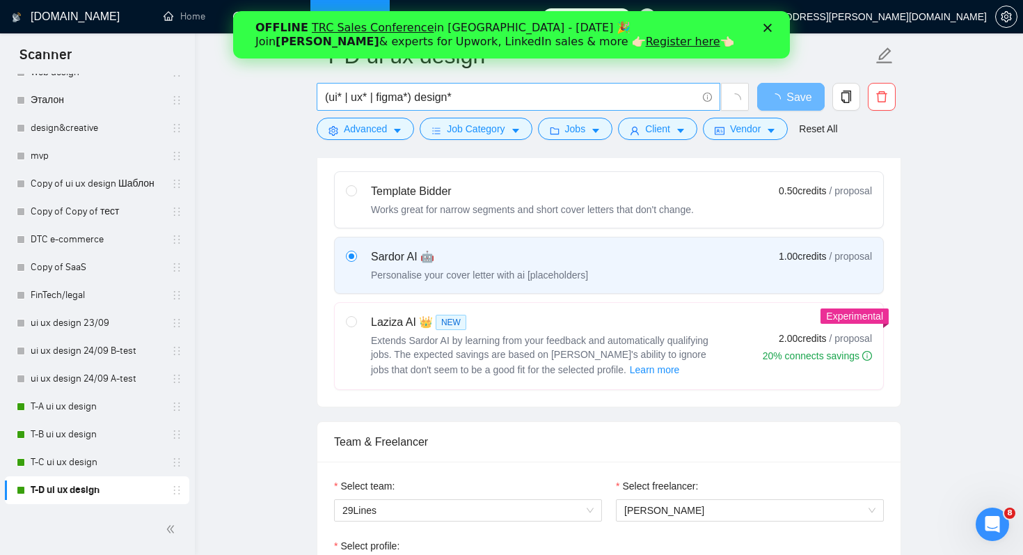
scroll to position [632, 0]
